Goal: Navigation & Orientation: Find specific page/section

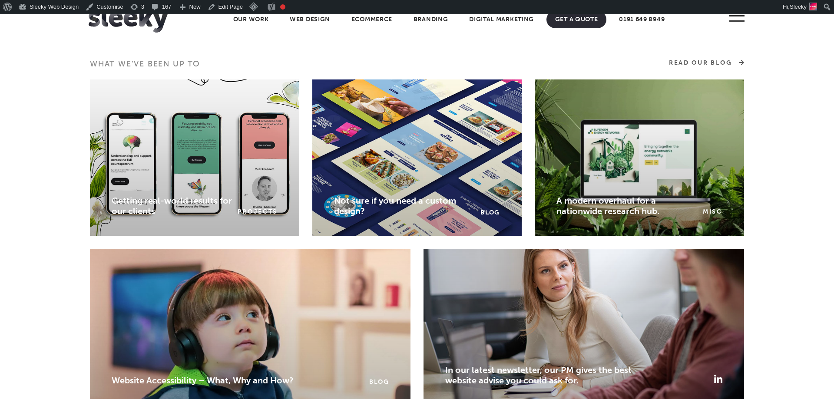
scroll to position [1264, 0]
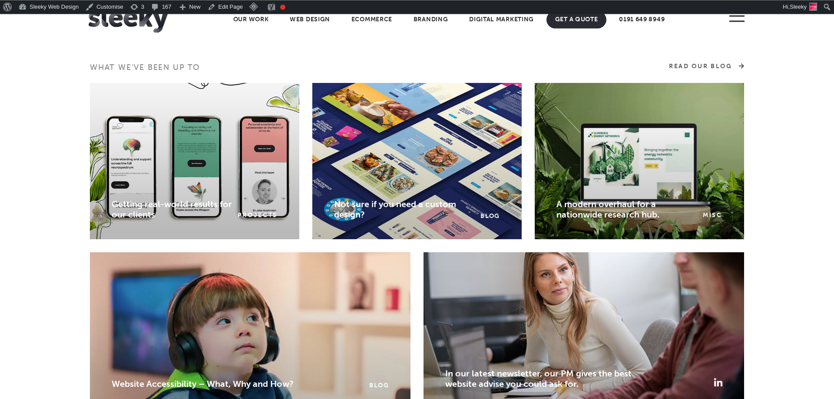
click at [64, 96] on section "What we’ve been up to Read Our Blog Getting real-world results for our clients …" at bounding box center [417, 326] width 834 height 529
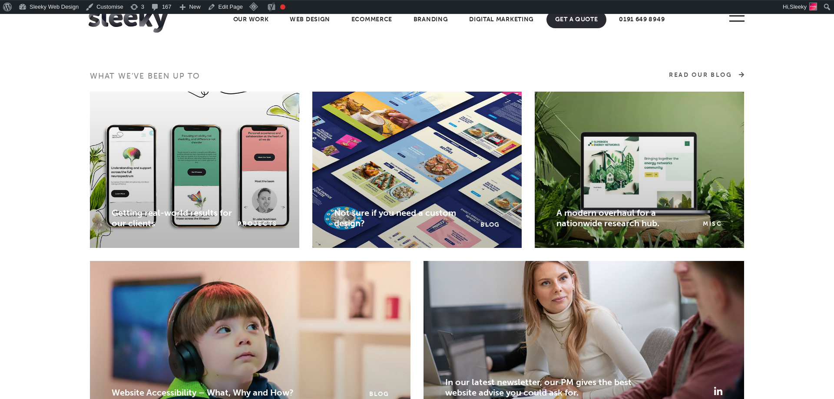
scroll to position [1252, 0]
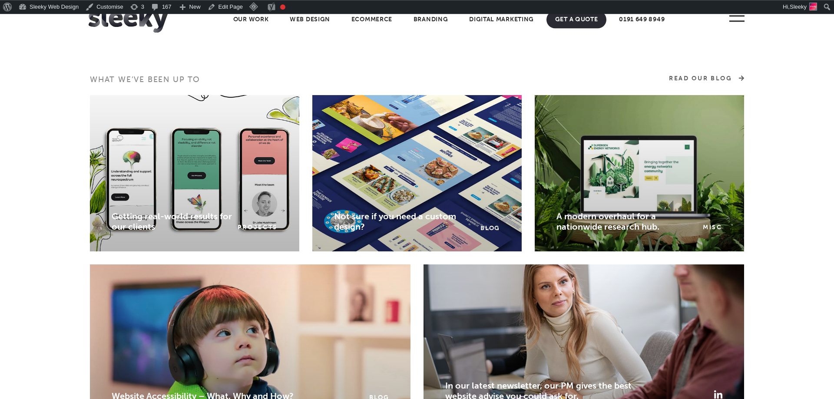
drag, startPoint x: 87, startPoint y: 159, endPoint x: 71, endPoint y: 157, distance: 16.2
click at [77, 157] on section "What we’ve been up to Read Our Blog Getting real-world results for our clients …" at bounding box center [417, 338] width 834 height 529
click at [60, 159] on section "What we’ve been up to Read Our Blog Getting real-world results for our clients …" at bounding box center [417, 338] width 834 height 529
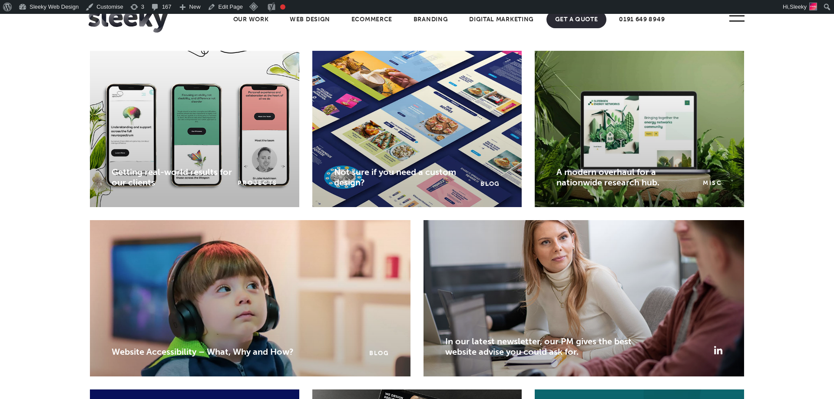
scroll to position [1297, 0]
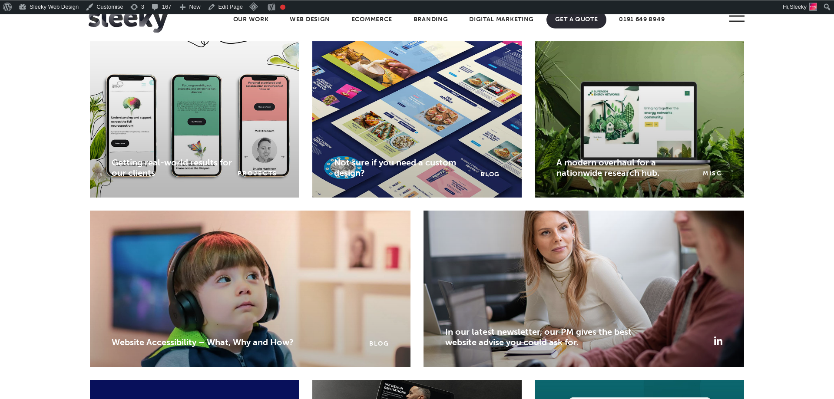
scroll to position [1304, 0]
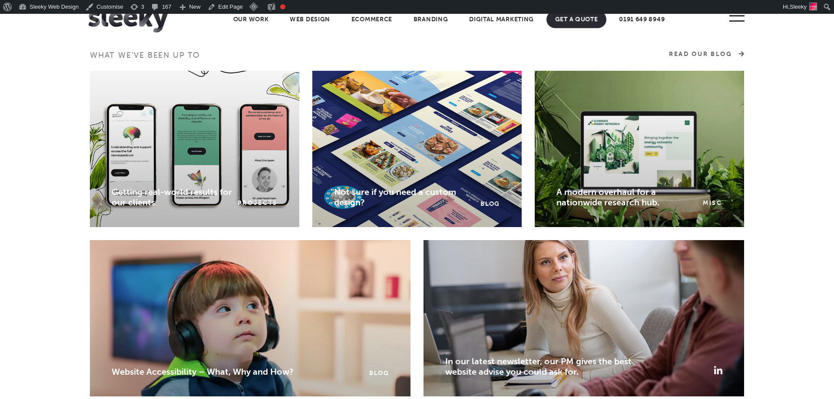
scroll to position [1276, 0]
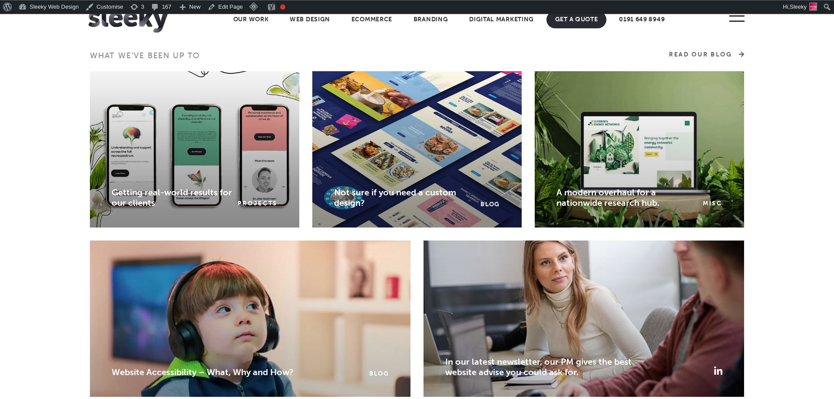
click at [72, 138] on section "What we’ve been up to Read Our Blog Getting real-world results for our clients …" at bounding box center [417, 314] width 834 height 529
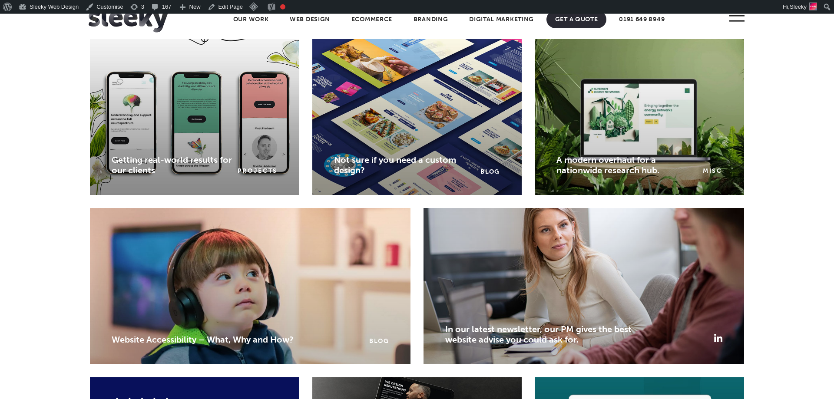
scroll to position [1254, 0]
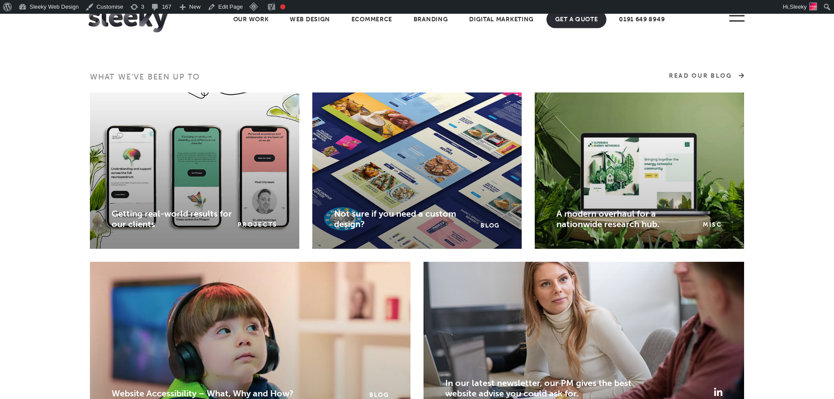
click at [29, 96] on section "What we’ve been up to Read Our Blog Getting real-world results for our clients …" at bounding box center [417, 336] width 834 height 529
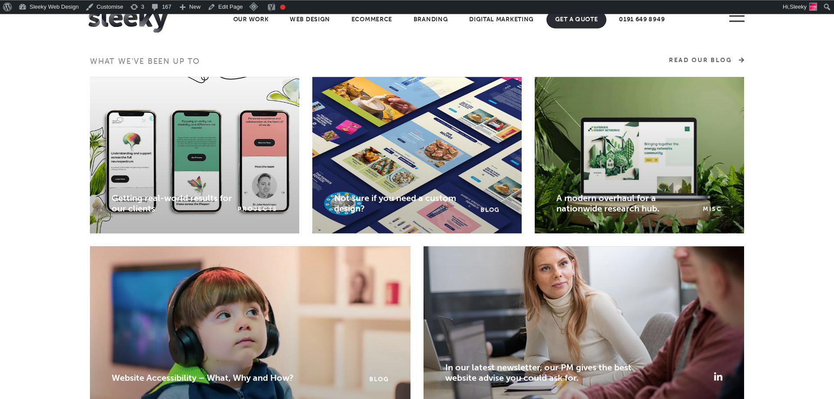
scroll to position [1269, 0]
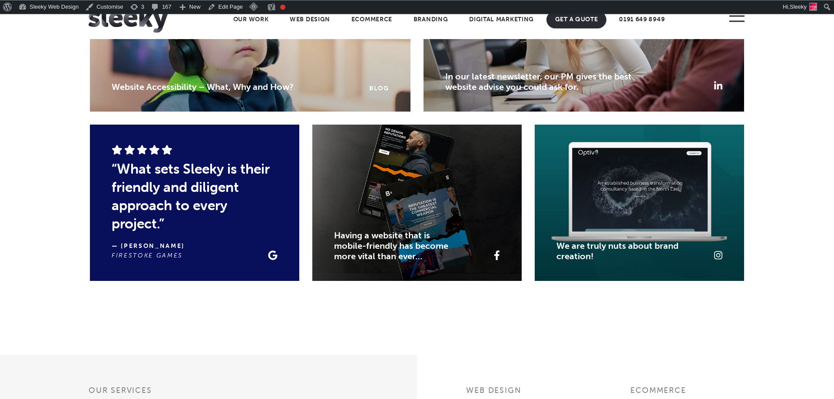
scroll to position [1562, 0]
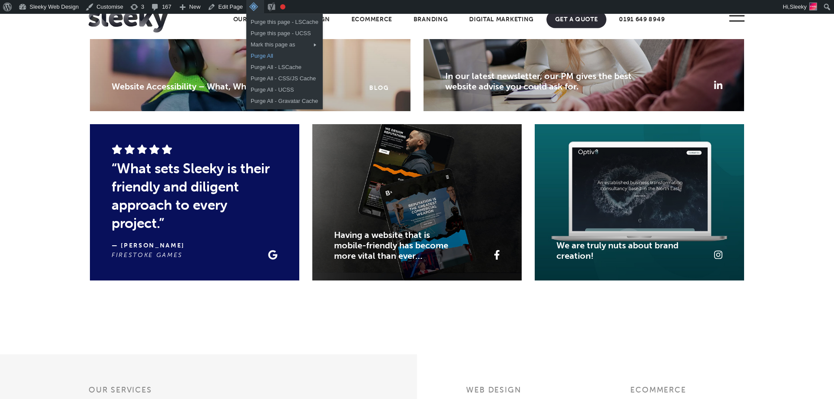
click at [259, 58] on link "Purge All" at bounding box center [284, 55] width 76 height 11
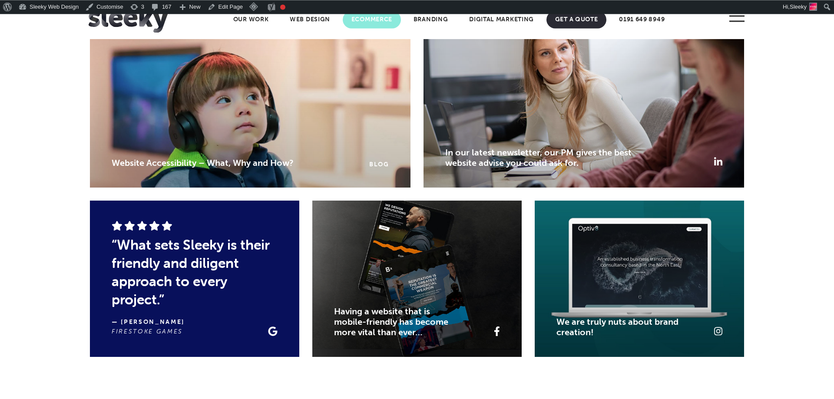
scroll to position [1483, 0]
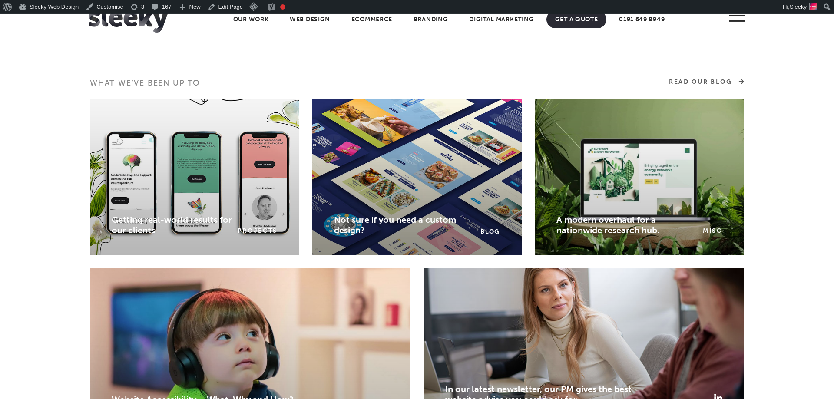
scroll to position [1249, 0]
drag, startPoint x: 157, startPoint y: 259, endPoint x: 194, endPoint y: 298, distance: 53.8
click at [183, 268] on div "Getting real-world results for our clients Projects" at bounding box center [194, 182] width 222 height 169
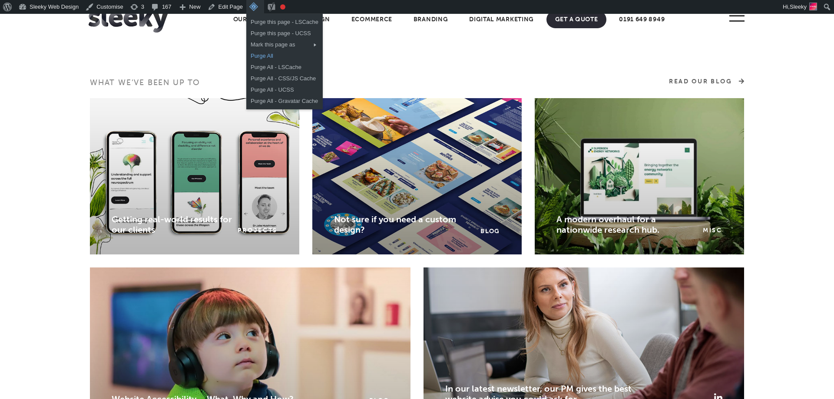
click at [261, 60] on link "Purge All" at bounding box center [284, 55] width 76 height 11
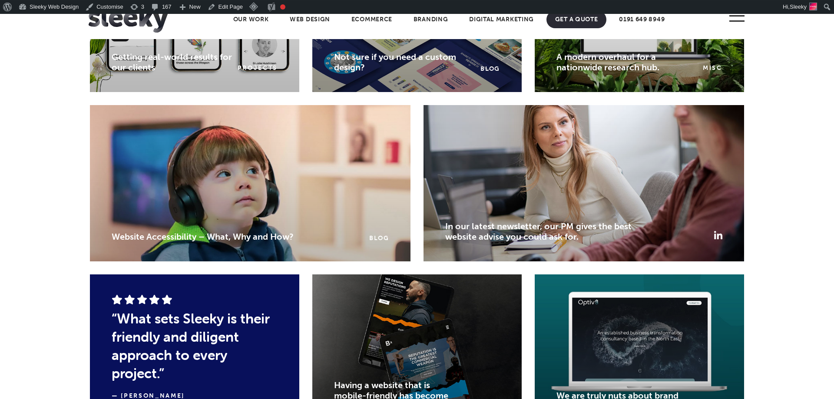
scroll to position [1414, 0]
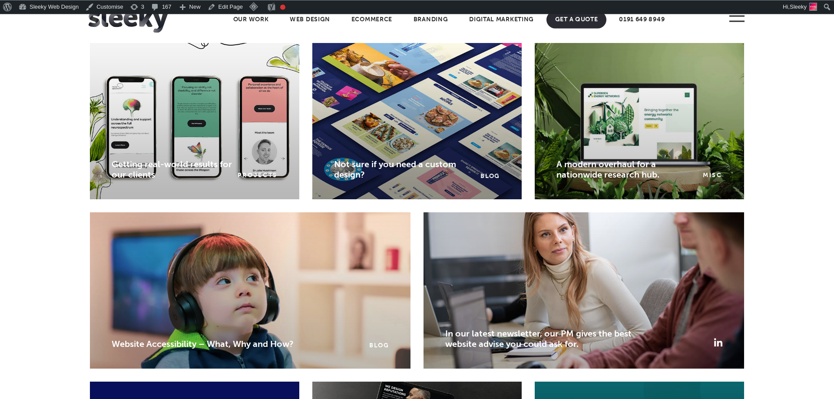
scroll to position [1305, 0]
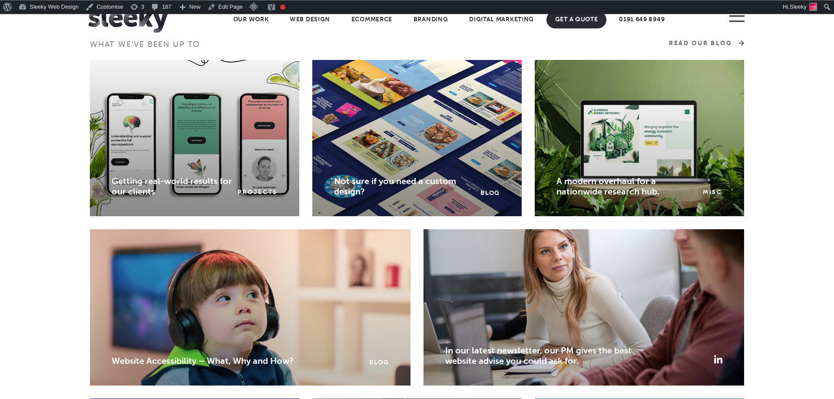
scroll to position [1292, 0]
